Goal: Navigation & Orientation: Understand site structure

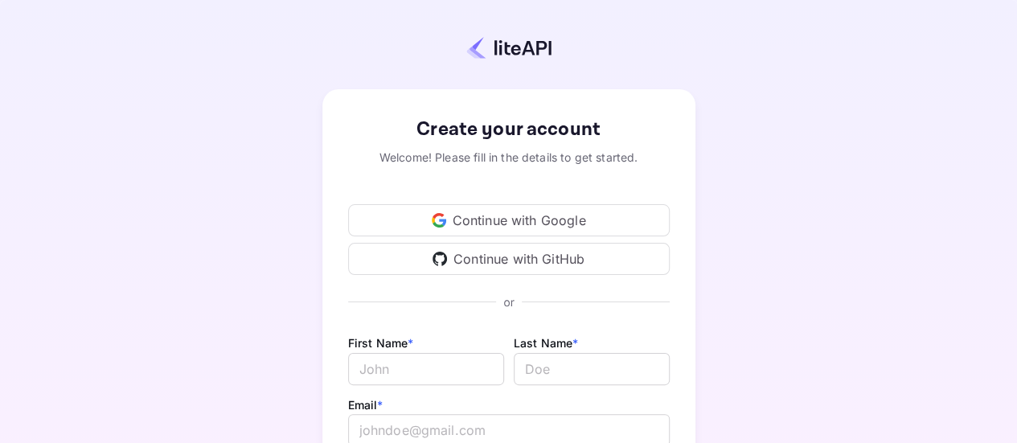
click at [222, 259] on div "Create your account Welcome! Please fill in the details to get started. Continu…" at bounding box center [508, 377] width 875 height 614
click at [471, 220] on div "Continue with Google" at bounding box center [509, 220] width 322 height 32
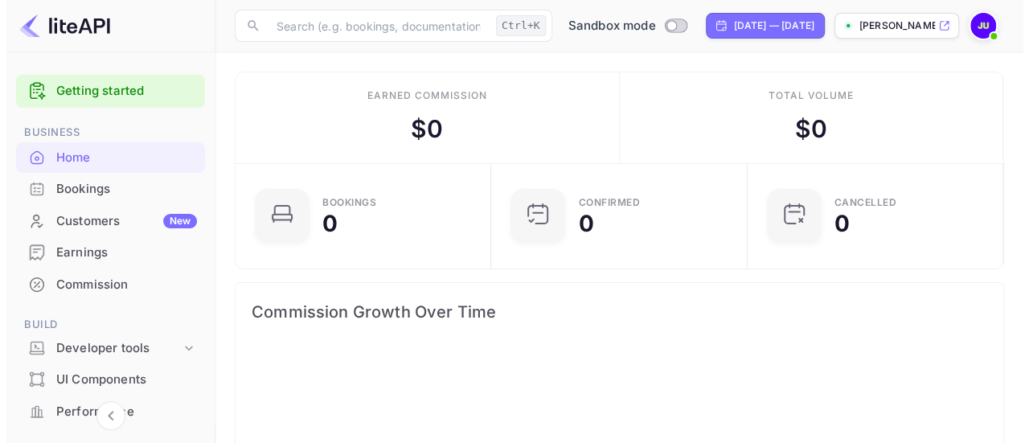
scroll to position [248, 235]
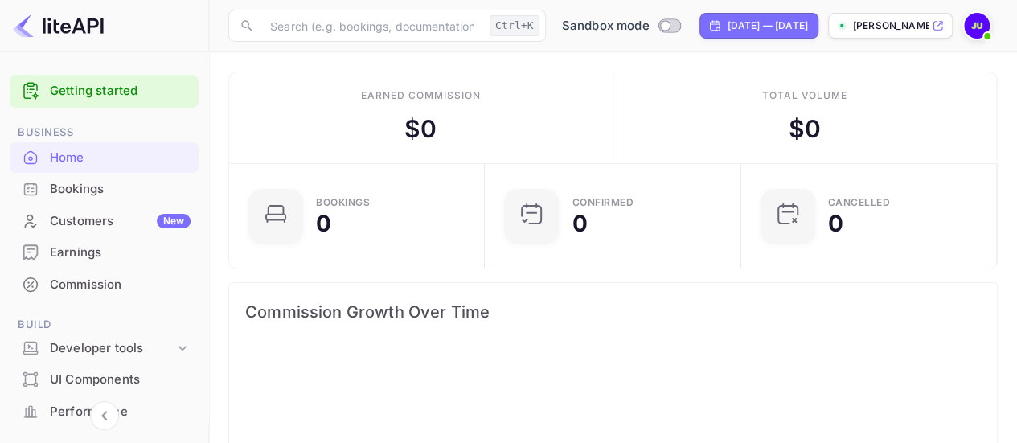
click at [76, 190] on div "Bookings" at bounding box center [120, 189] width 141 height 18
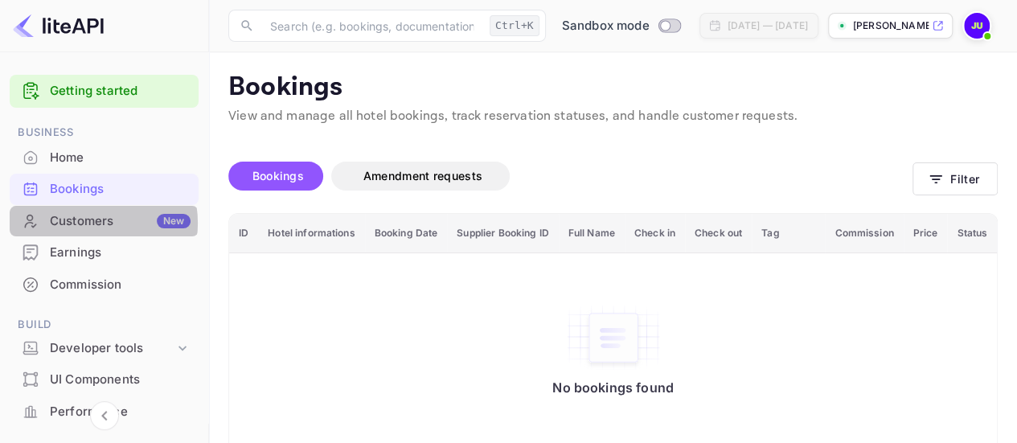
click at [82, 223] on div "Customers New" at bounding box center [120, 221] width 141 height 18
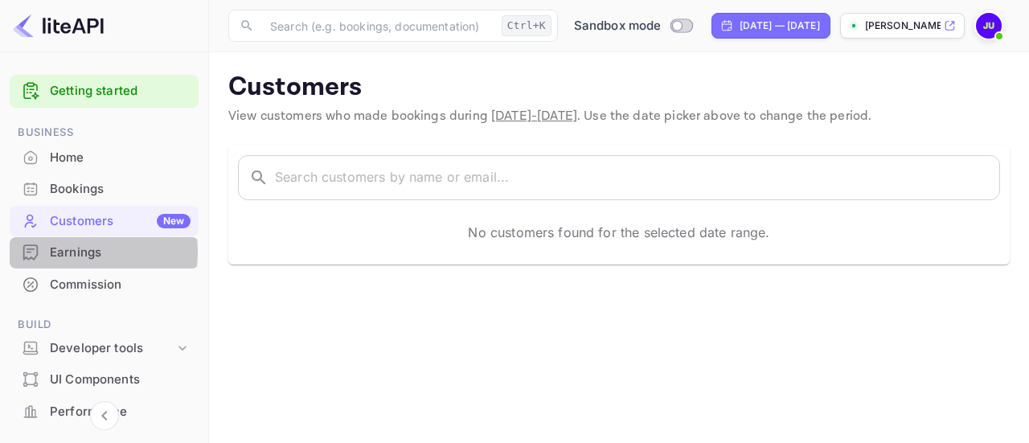
click at [79, 252] on div "Earnings" at bounding box center [120, 253] width 141 height 18
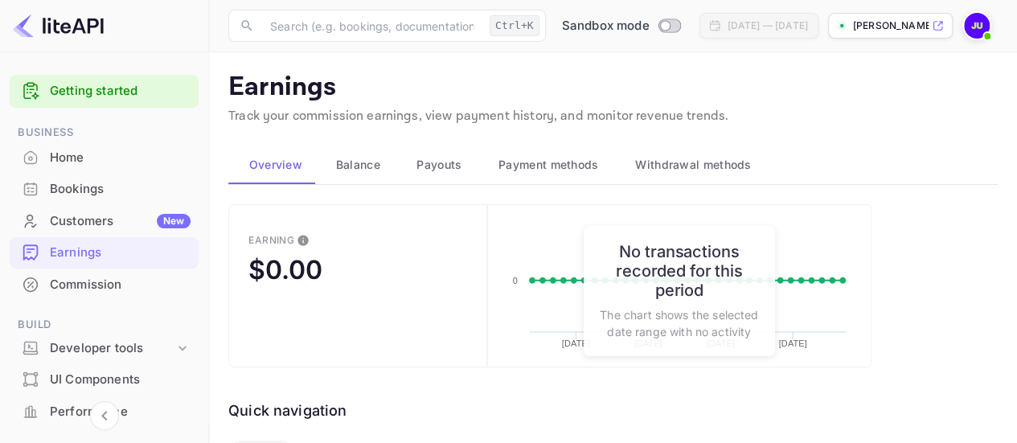
click at [936, 28] on icon at bounding box center [938, 25] width 12 height 11
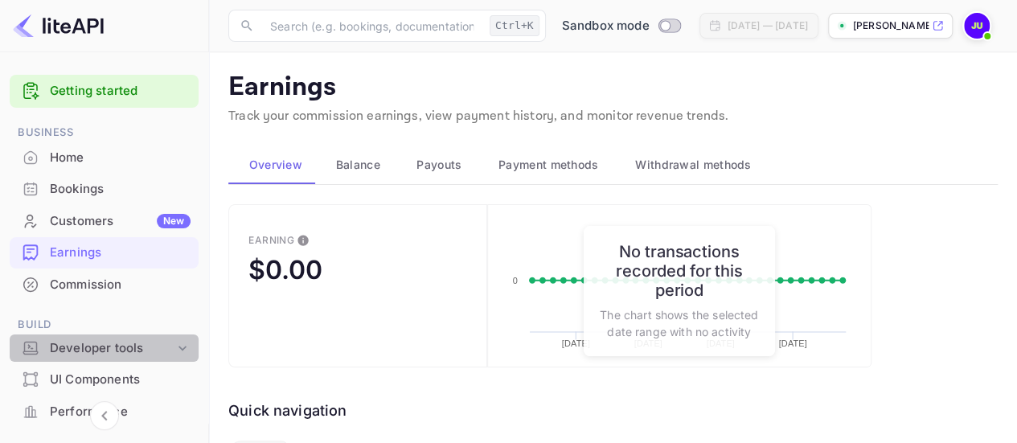
click at [178, 345] on icon at bounding box center [182, 348] width 16 height 16
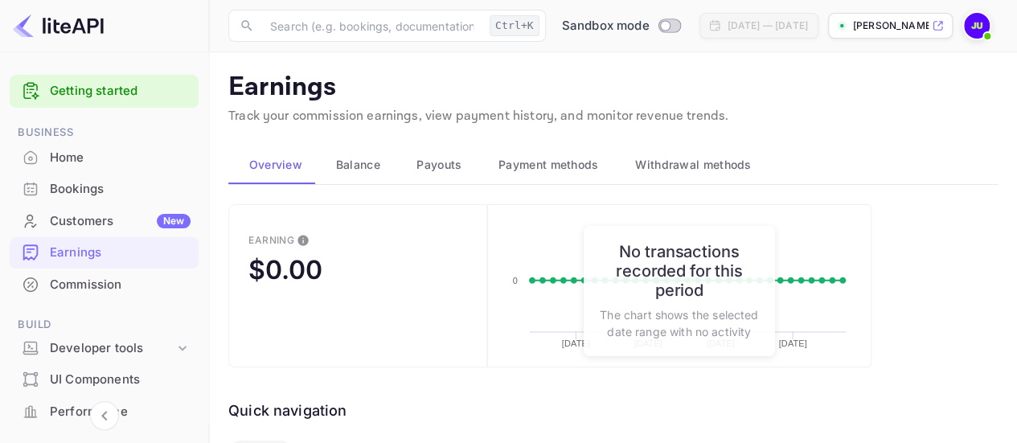
click at [977, 27] on img at bounding box center [977, 26] width 26 height 26
